Goal: Navigation & Orientation: Find specific page/section

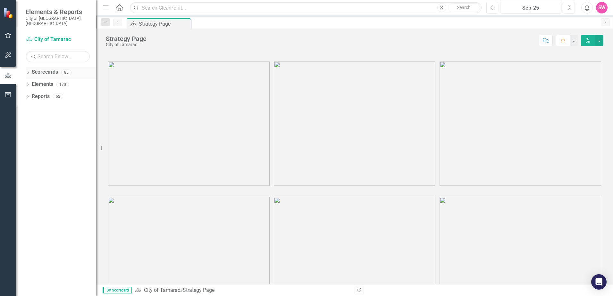
click at [29, 71] on icon "Dropdown" at bounding box center [28, 73] width 4 height 4
click at [32, 83] on icon at bounding box center [32, 84] width 2 height 3
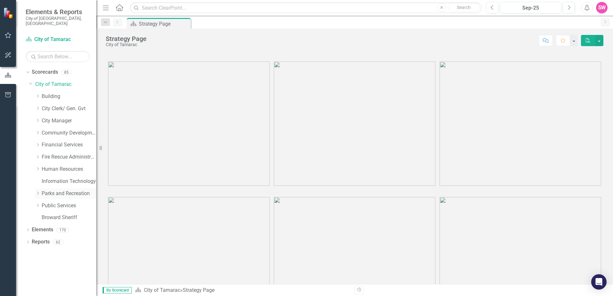
click at [37, 191] on icon "Dropdown" at bounding box center [37, 193] width 5 height 4
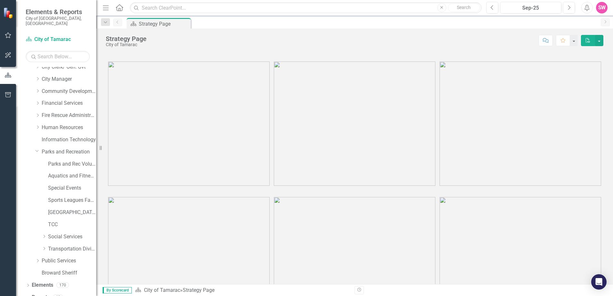
scroll to position [45, 0]
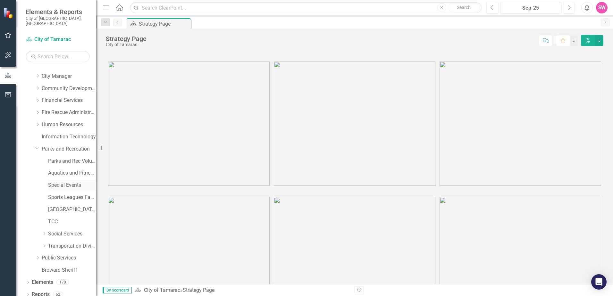
click at [71, 182] on link "Special Events" at bounding box center [72, 185] width 48 height 7
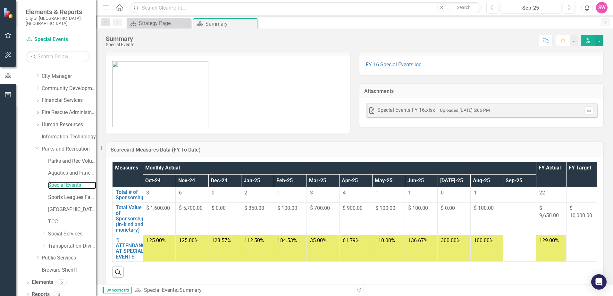
scroll to position [18, 0]
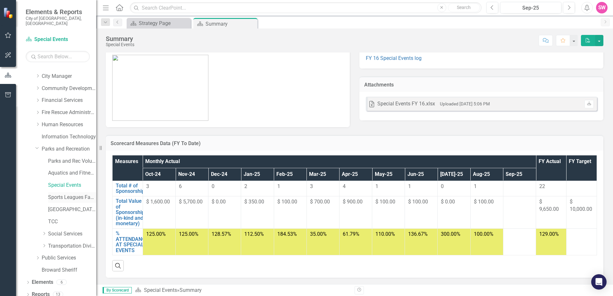
click at [68, 194] on link "Sports Leagues Facilities Fields" at bounding box center [72, 197] width 48 height 7
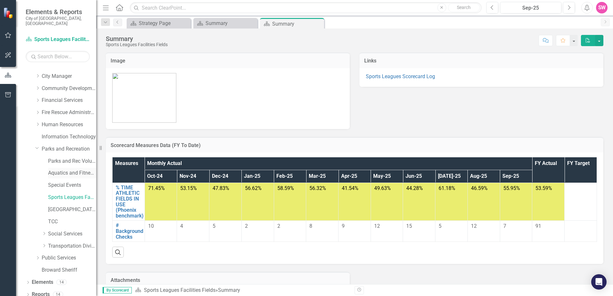
click at [62, 170] on link "Aquatics and Fitness Center" at bounding box center [72, 173] width 48 height 7
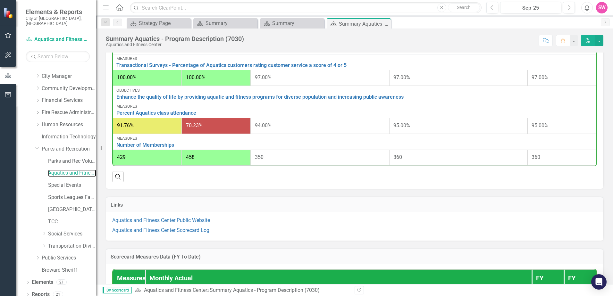
scroll to position [128, 0]
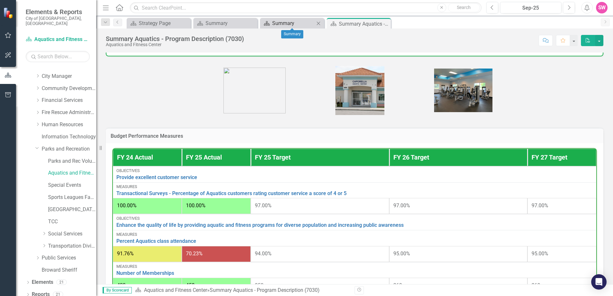
click at [302, 22] on div "Summary" at bounding box center [293, 23] width 42 height 8
